Goal: Navigation & Orientation: Go to known website

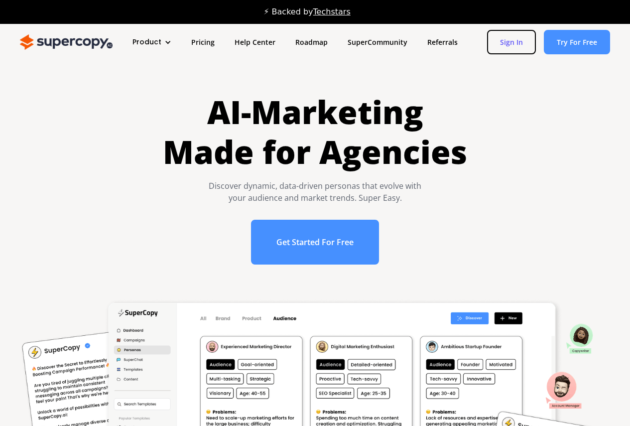
click at [528, 48] on link "Sign In" at bounding box center [511, 42] width 49 height 24
